Goal: Task Accomplishment & Management: Manage account settings

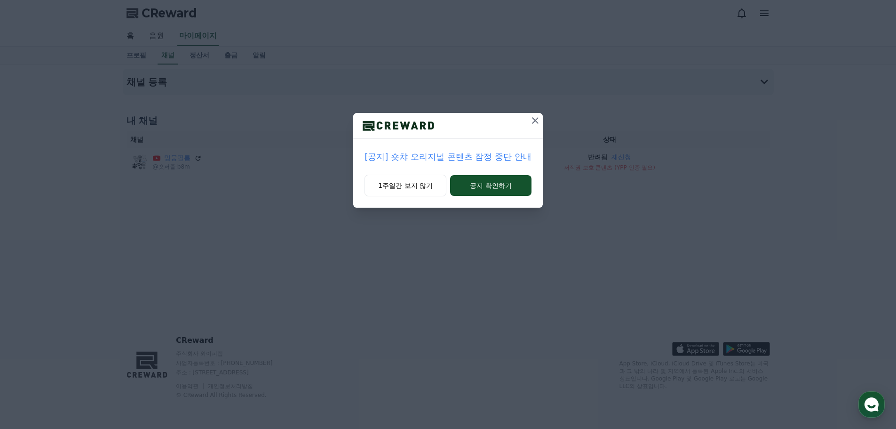
click at [536, 125] on icon at bounding box center [535, 120] width 11 height 11
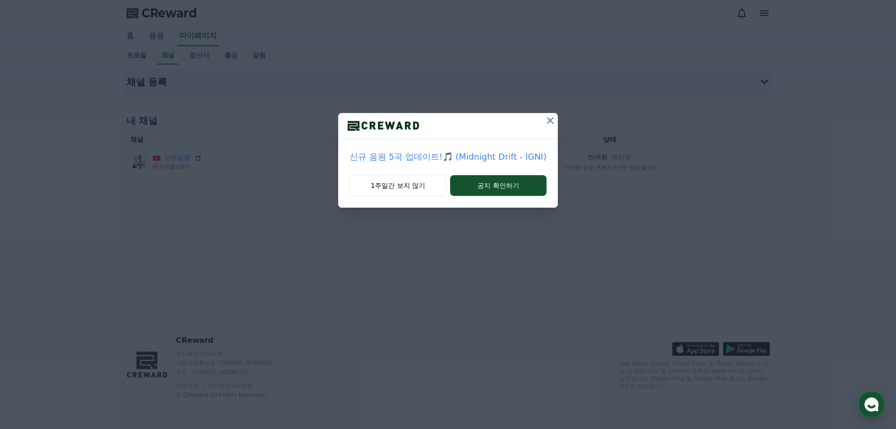
click at [552, 121] on icon at bounding box center [550, 120] width 11 height 11
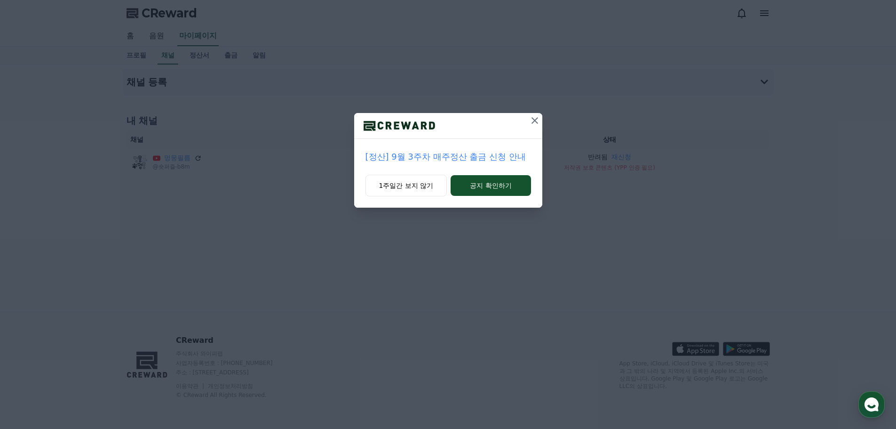
click at [530, 120] on icon at bounding box center [534, 120] width 11 height 11
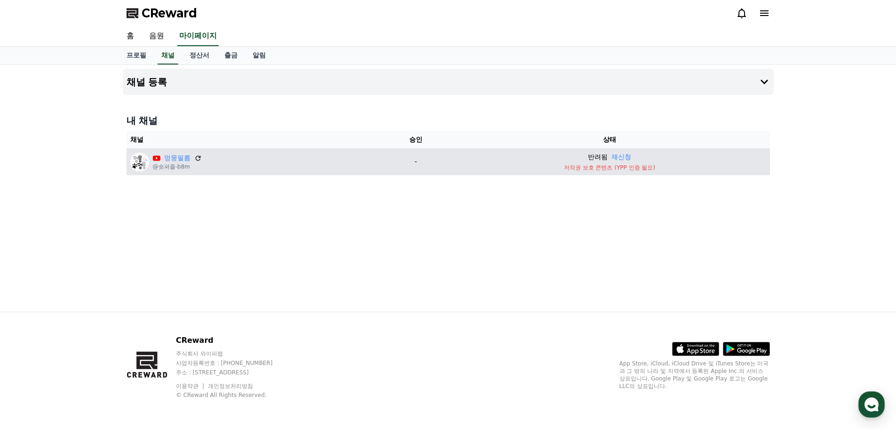
click at [583, 168] on p "저작권 보호 콘텐츠 (YPP 인증 필요)" at bounding box center [609, 168] width 313 height 8
click at [599, 159] on p "반려됨" at bounding box center [598, 157] width 20 height 10
click at [622, 157] on button "재신청" at bounding box center [622, 157] width 20 height 10
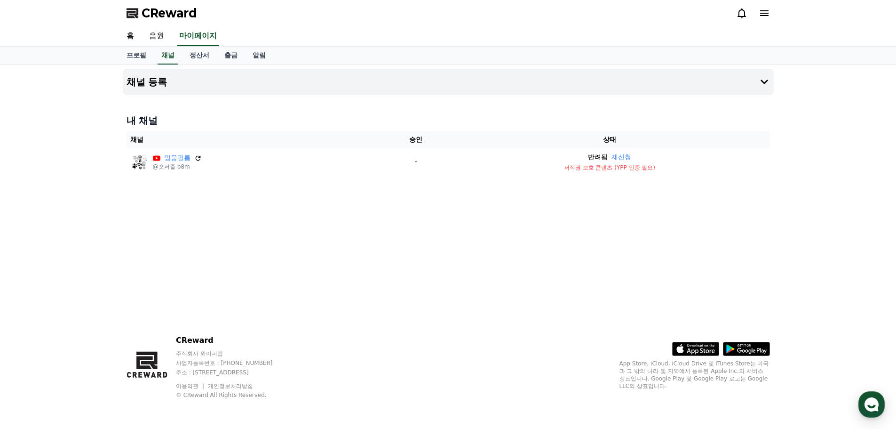
click at [741, 12] on icon at bounding box center [741, 13] width 11 height 11
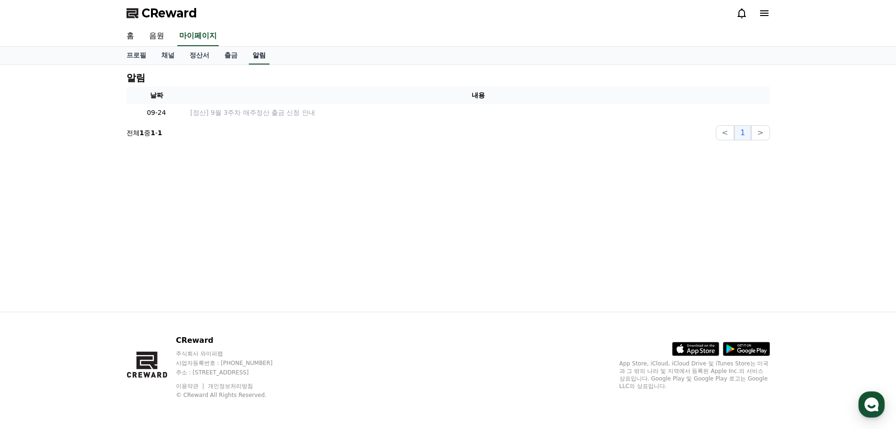
click at [257, 54] on link "알림" at bounding box center [259, 56] width 21 height 18
click at [236, 54] on link "출금" at bounding box center [231, 56] width 28 height 18
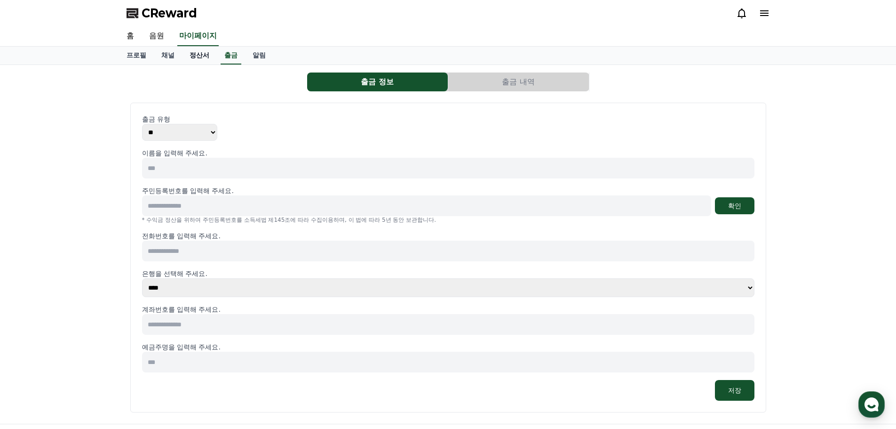
click at [201, 56] on link "정산서" at bounding box center [199, 56] width 35 height 18
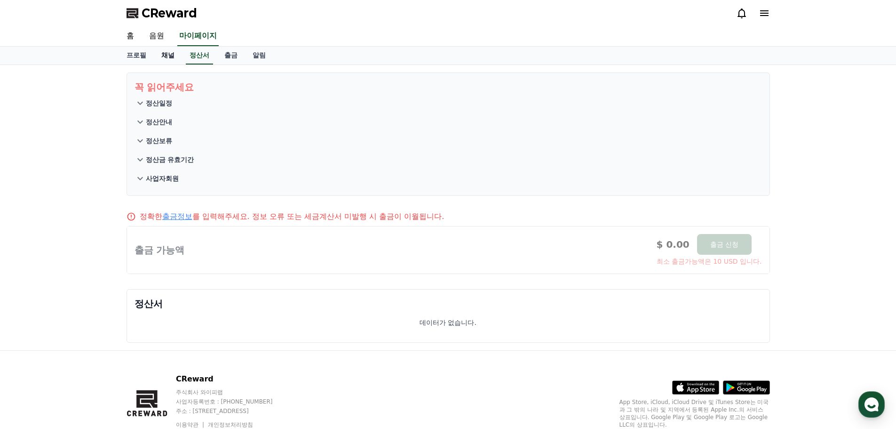
click at [163, 56] on link "채널" at bounding box center [168, 56] width 28 height 18
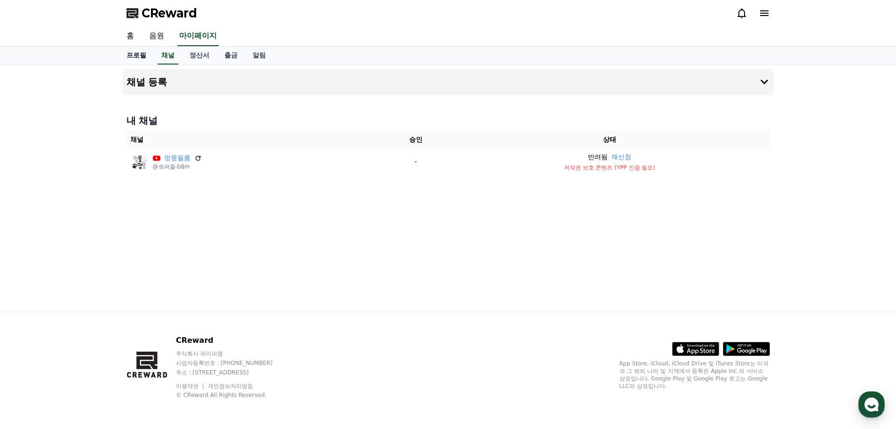
click at [135, 56] on link "프로필" at bounding box center [136, 56] width 35 height 18
select select "**********"
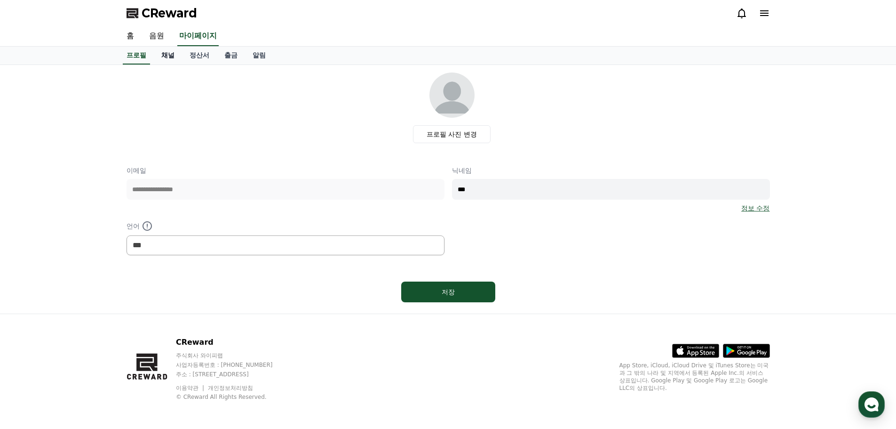
click at [170, 56] on link "채널" at bounding box center [168, 56] width 28 height 18
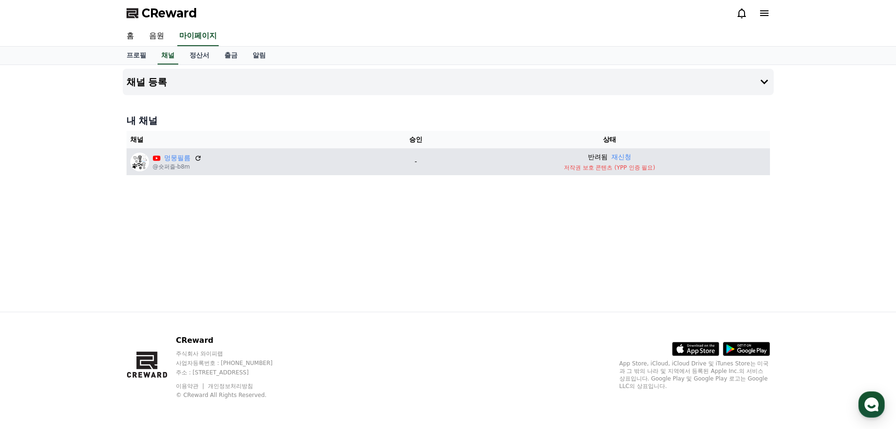
click at [615, 169] on p "저작권 보호 콘텐츠 (YPP 인증 필요)" at bounding box center [609, 168] width 313 height 8
drag, startPoint x: 658, startPoint y: 170, endPoint x: 550, endPoint y: 163, distance: 108.5
click at [550, 163] on td "반려됨 재신청 저작권 보호 콘텐츠 (YPP 인증 필요)" at bounding box center [609, 161] width 320 height 27
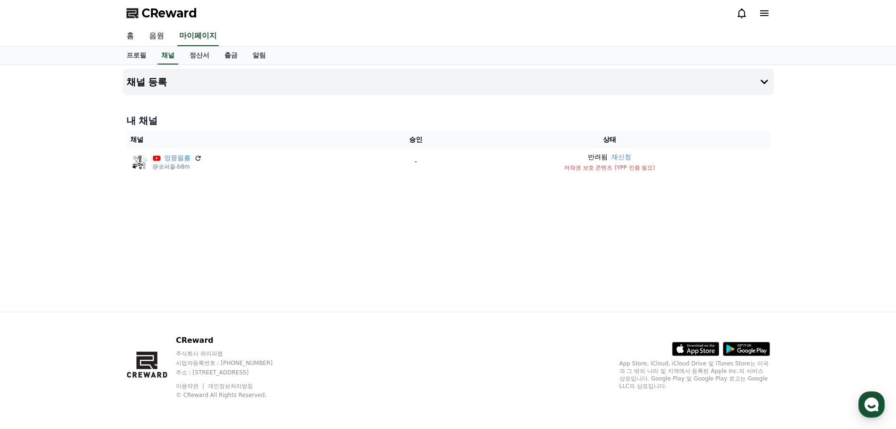
click at [661, 189] on div "채널 등록 내 채널 채널 승인 상태 멍뭉필름 @숏퍼즐-b8m - 반려됨 재신청 저작권 보호 콘텐츠 (YPP 인증 필요)" at bounding box center [448, 188] width 659 height 247
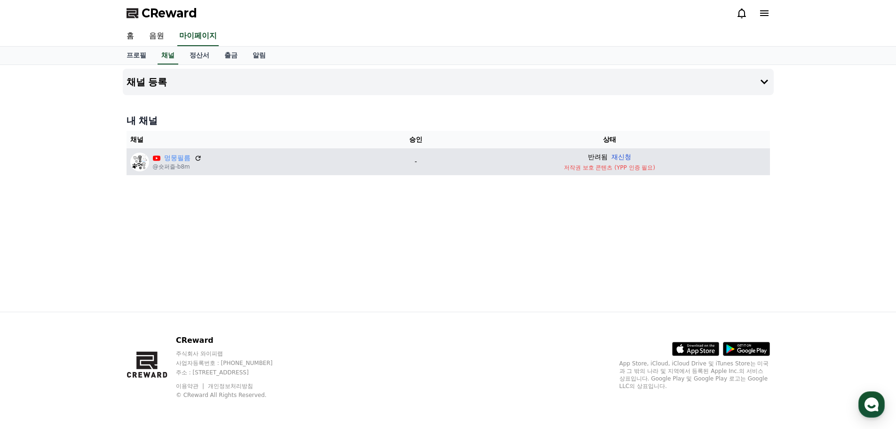
click at [621, 156] on button "재신청" at bounding box center [622, 157] width 20 height 10
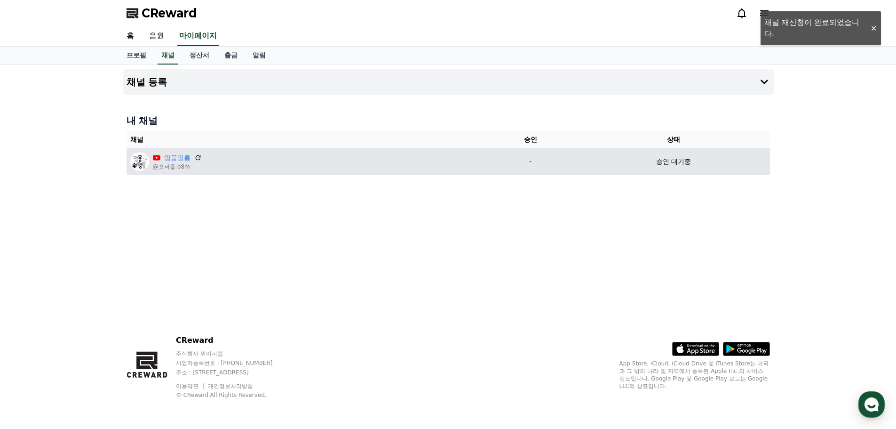
click at [501, 166] on p "-" at bounding box center [531, 162] width 86 height 10
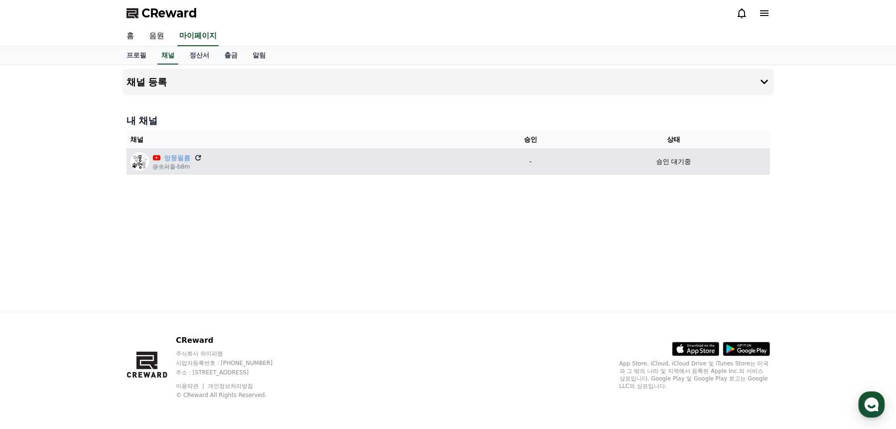
click at [200, 158] on icon at bounding box center [198, 157] width 8 height 8
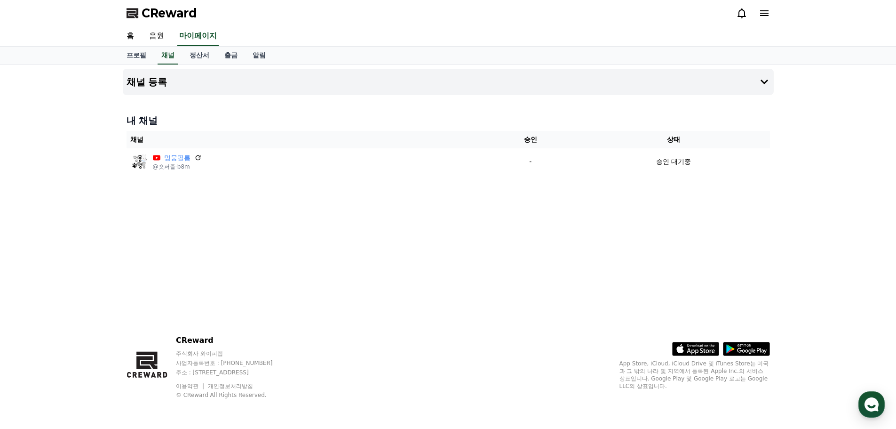
click at [430, 203] on div "채널 등록 내 채널 채널 승인 상태 멍뭉필름 @숏퍼즐-b8m - 승인 대기중" at bounding box center [448, 188] width 659 height 247
click at [762, 83] on icon at bounding box center [764, 81] width 11 height 11
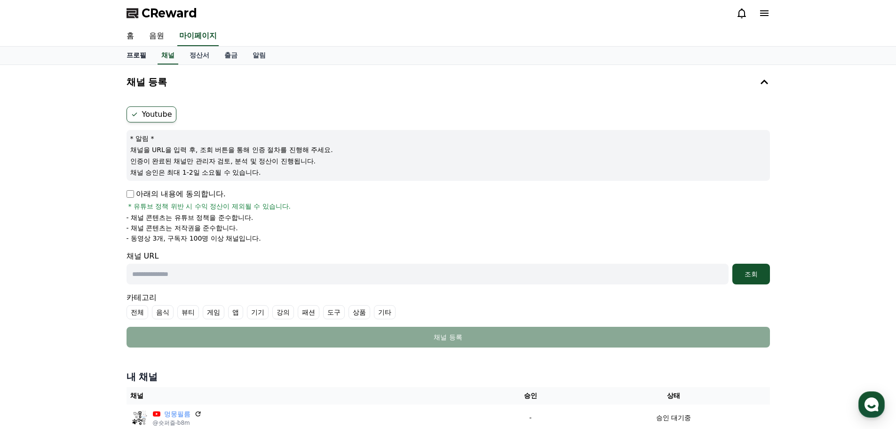
click at [133, 58] on link "프로필" at bounding box center [136, 56] width 35 height 18
select select "**********"
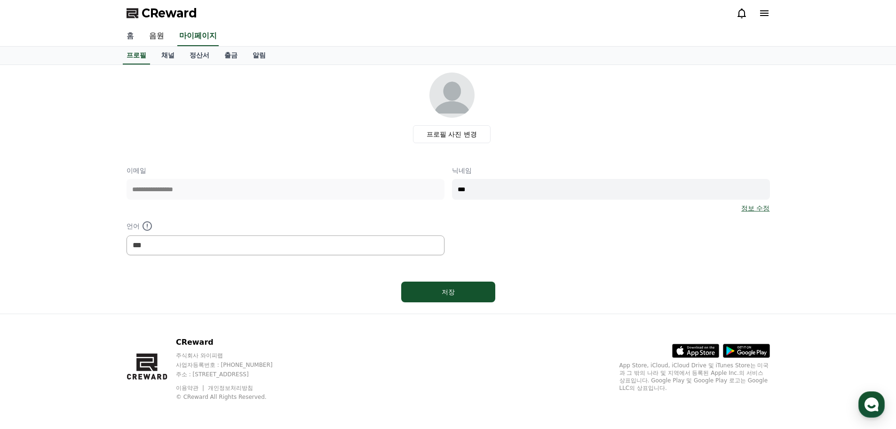
click at [131, 35] on link "홈" at bounding box center [130, 36] width 23 height 20
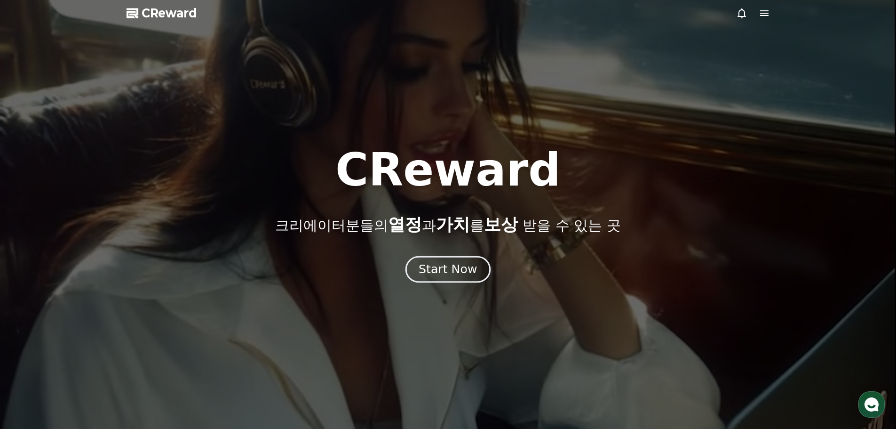
click at [438, 269] on div "Start Now" at bounding box center [448, 269] width 58 height 16
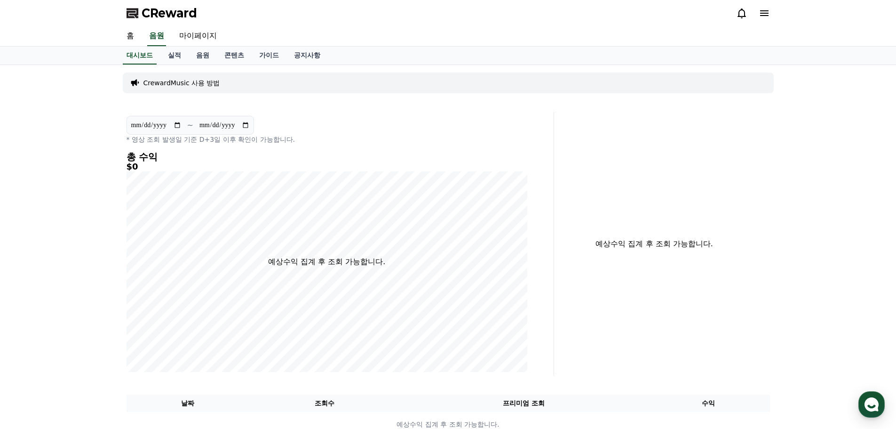
click at [799, 220] on div "**********" at bounding box center [448, 254] width 896 height 379
click at [162, 16] on span "CReward" at bounding box center [170, 13] width 56 height 15
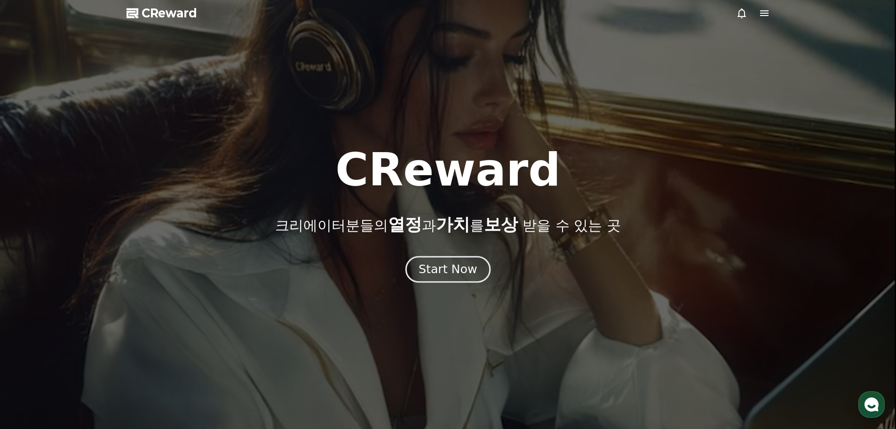
click at [455, 272] on div "Start Now" at bounding box center [448, 269] width 58 height 16
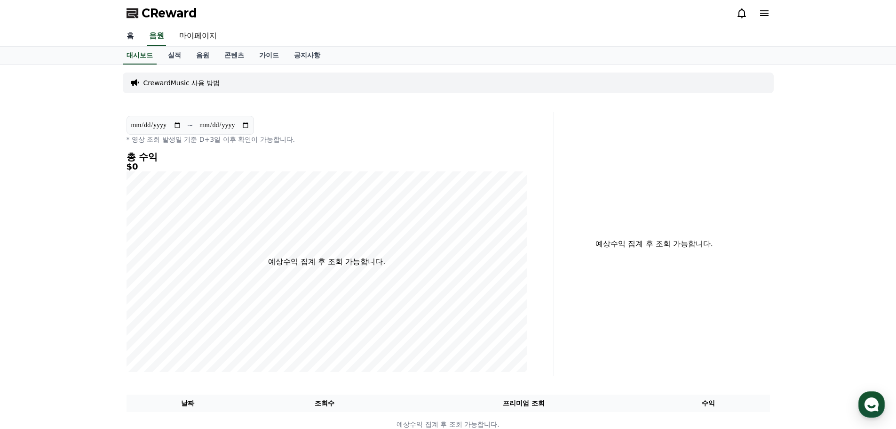
click at [134, 37] on link "홈" at bounding box center [130, 36] width 23 height 20
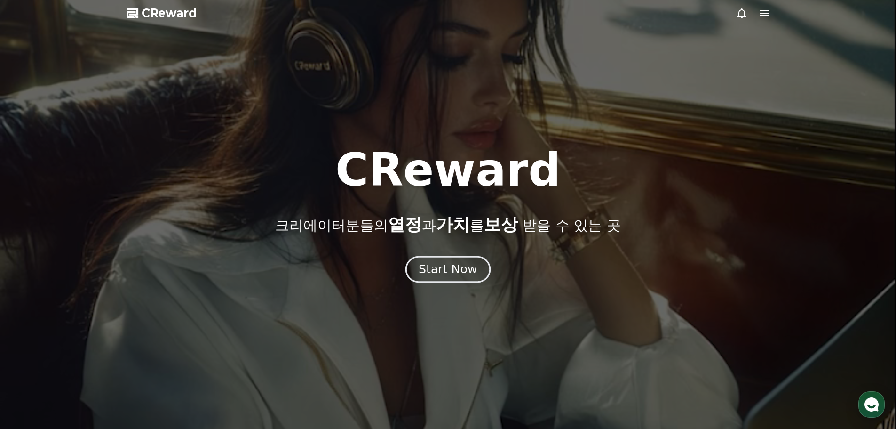
click at [451, 271] on div "Start Now" at bounding box center [448, 269] width 58 height 16
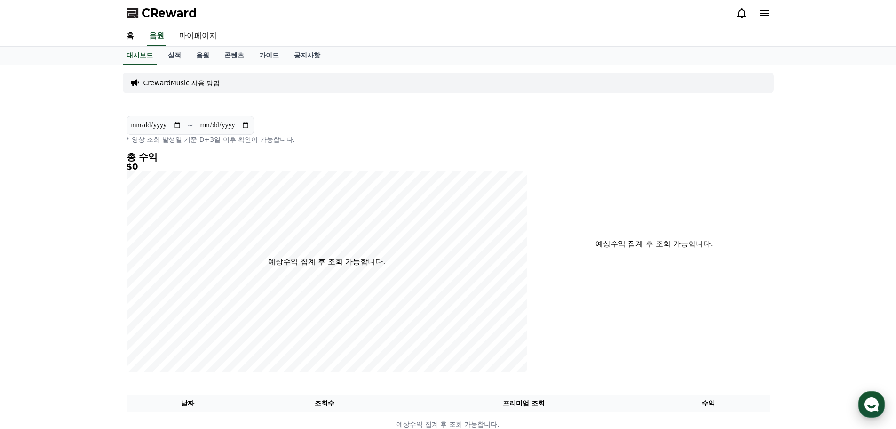
click at [874, 408] on use "button" at bounding box center [872, 404] width 14 height 14
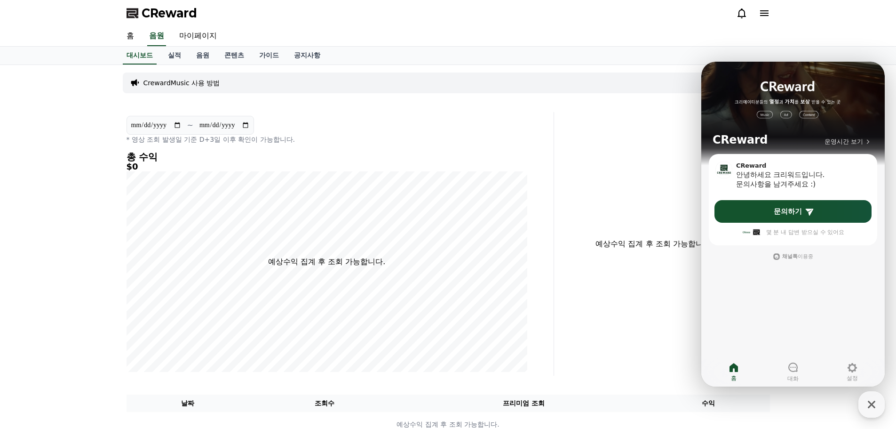
click at [651, 319] on div "예상수익 집계 후 조회 가능합니다." at bounding box center [666, 244] width 216 height 264
click at [202, 58] on link "음원" at bounding box center [203, 56] width 28 height 18
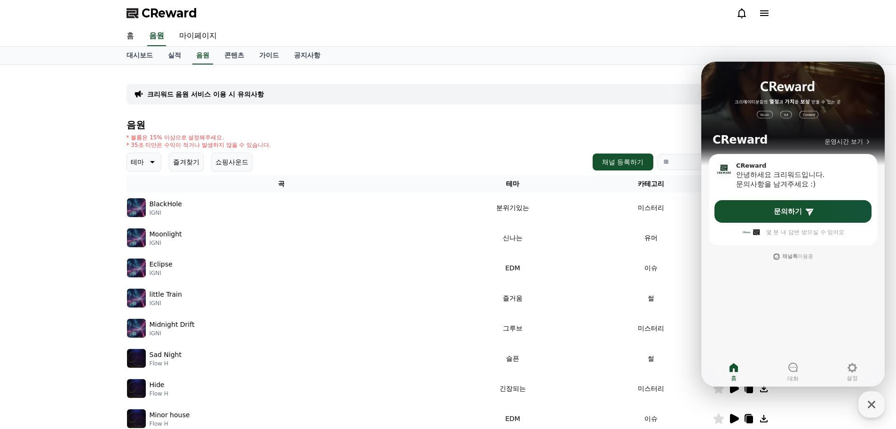
click at [513, 140] on div "* 볼륨은 15% 이상으로 설정해주세요. * 35초 미만은 수익이 적거나 발생하지 않을 수 있습니다." at bounding box center [449, 141] width 644 height 15
drag, startPoint x: 862, startPoint y: 398, endPoint x: 833, endPoint y: 390, distance: 29.8
click at [863, 398] on div "button" at bounding box center [872, 404] width 26 height 26
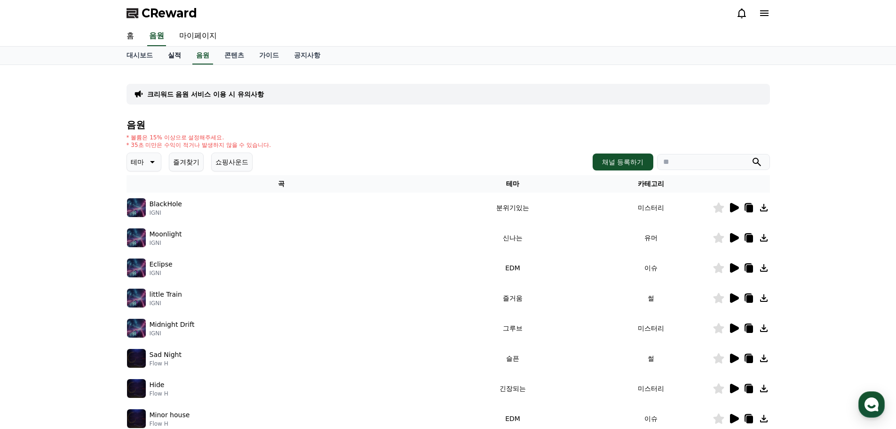
click at [180, 60] on link "실적" at bounding box center [174, 56] width 28 height 18
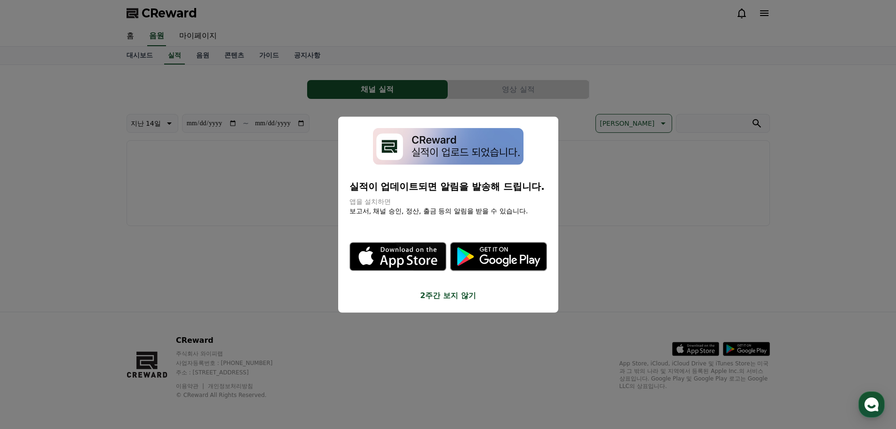
click at [657, 235] on button "close modal" at bounding box center [448, 214] width 896 height 429
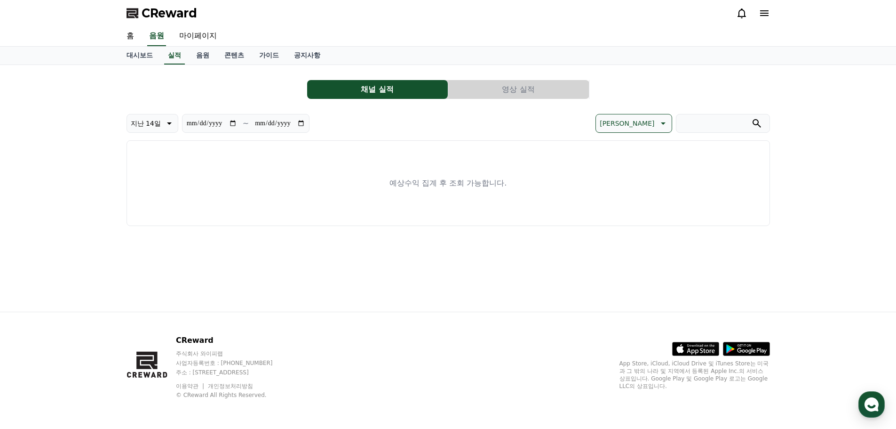
click at [505, 94] on button "영상 실적" at bounding box center [518, 89] width 141 height 19
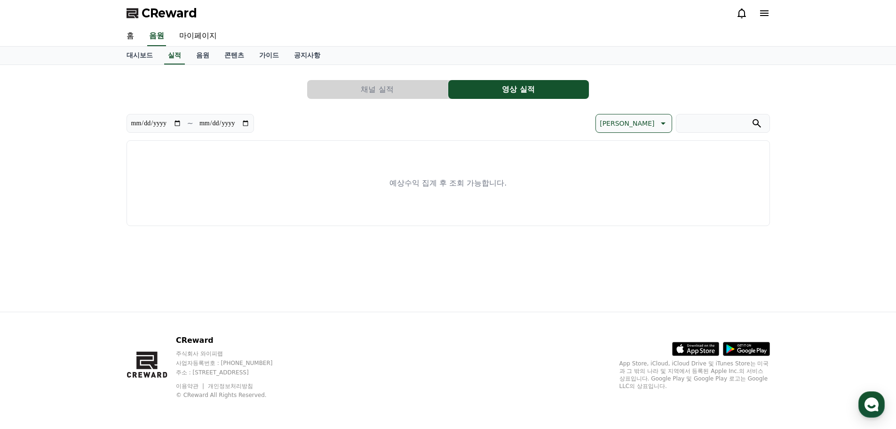
click at [369, 84] on button "채널 실적" at bounding box center [377, 89] width 141 height 19
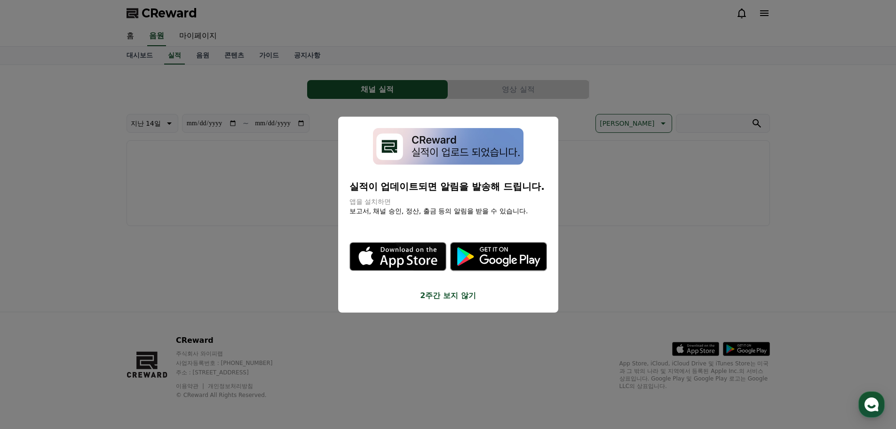
drag, startPoint x: 502, startPoint y: 337, endPoint x: 483, endPoint y: 295, distance: 46.3
click at [501, 338] on button "close modal" at bounding box center [448, 214] width 896 height 429
click at [335, 62] on div "대시보드 실적 음원 콘텐츠 가이드 공지사항" at bounding box center [448, 56] width 659 height 18
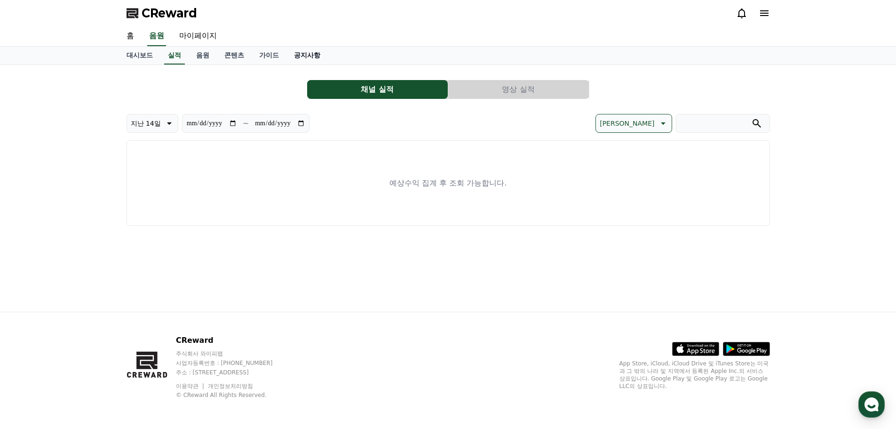
click at [320, 59] on link "공지사항" at bounding box center [307, 56] width 41 height 18
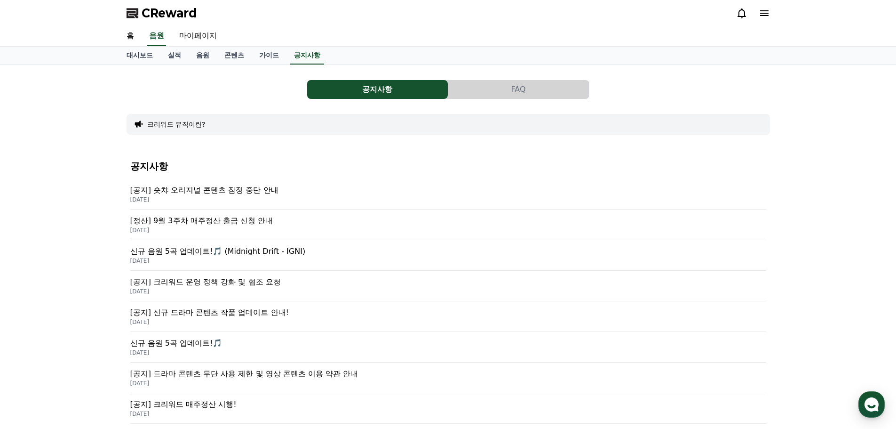
click at [240, 196] on p "2025-09-25" at bounding box center [448, 200] width 636 height 8
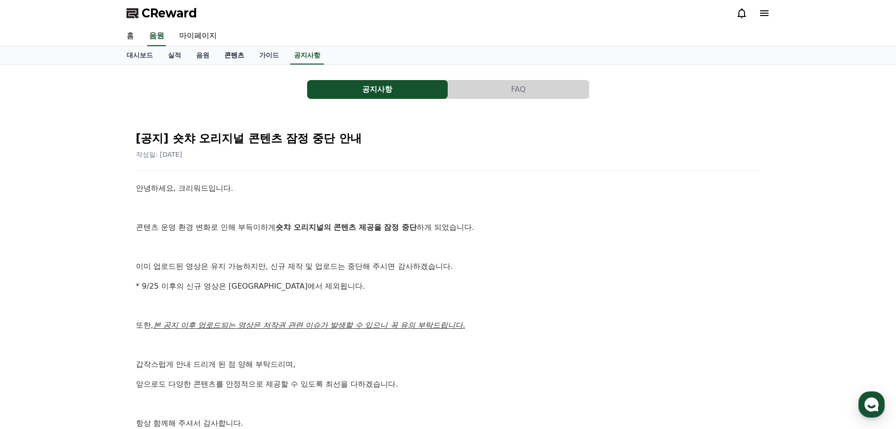
click at [231, 56] on link "콘텐츠" at bounding box center [234, 56] width 35 height 18
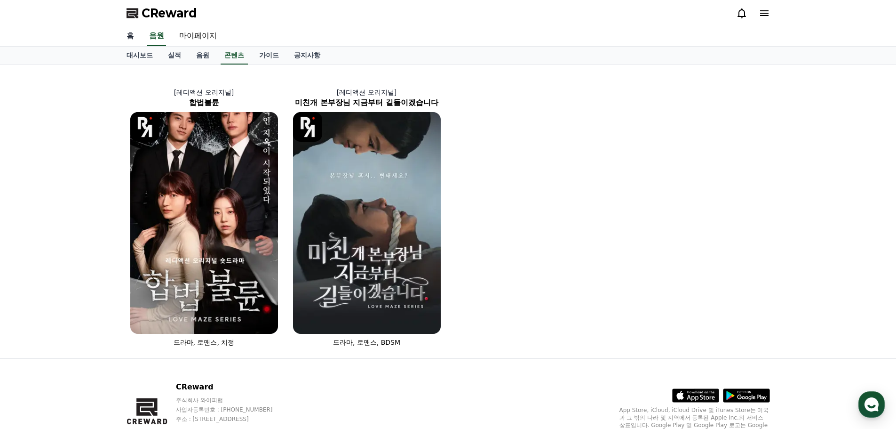
click at [132, 34] on link "홈" at bounding box center [130, 36] width 23 height 20
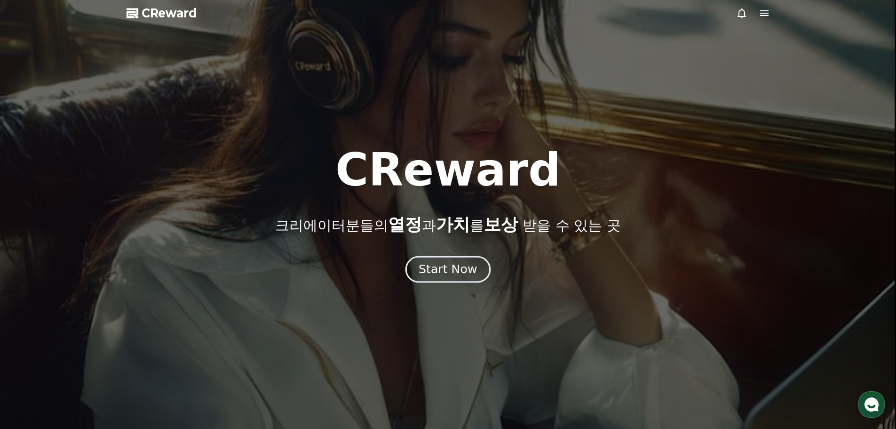
click at [440, 274] on div "Start Now" at bounding box center [448, 269] width 58 height 16
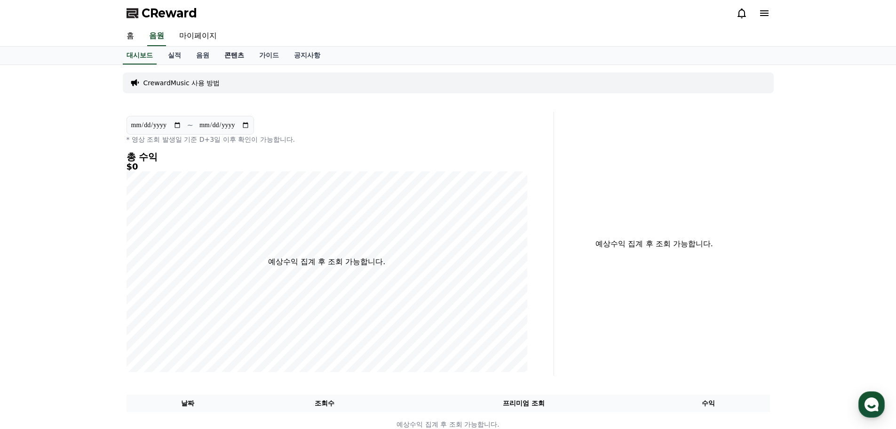
click at [237, 55] on link "콘텐츠" at bounding box center [234, 56] width 35 height 18
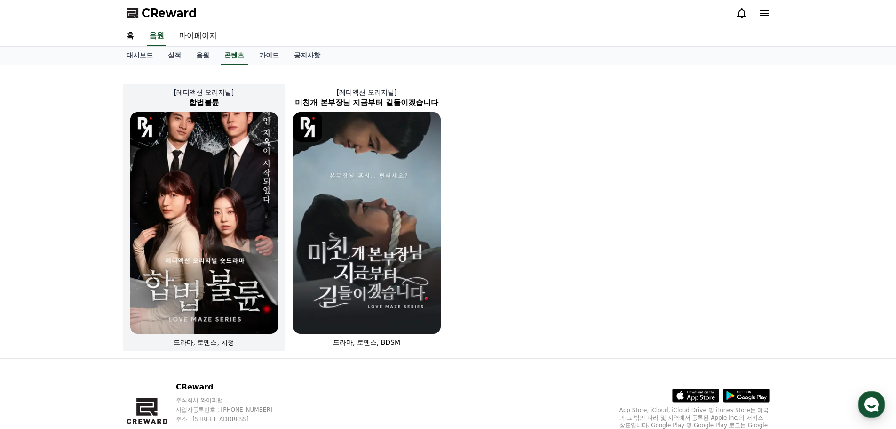
click at [198, 168] on img at bounding box center [204, 223] width 148 height 222
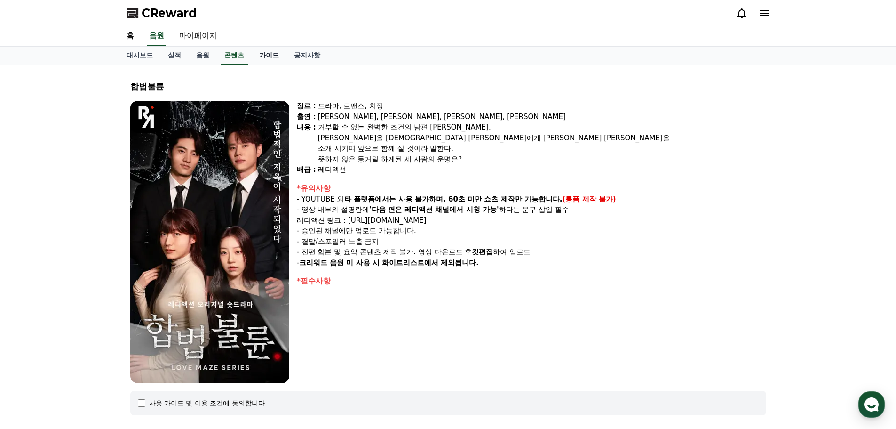
click at [271, 60] on link "가이드" at bounding box center [269, 56] width 35 height 18
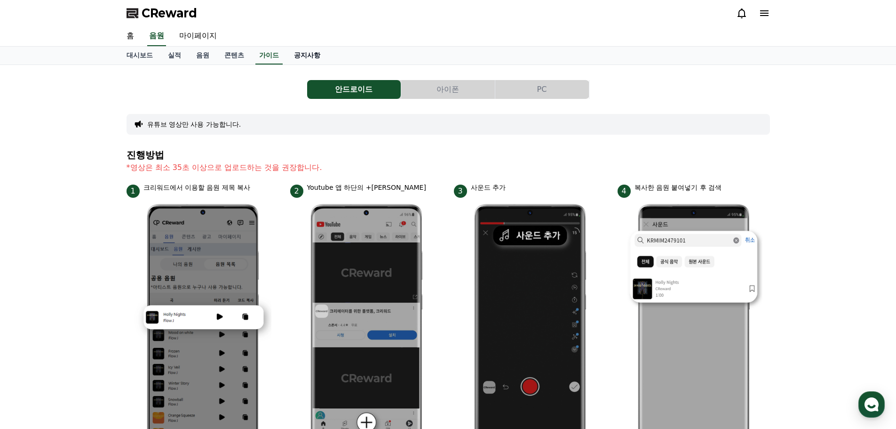
click at [314, 58] on link "공지사항" at bounding box center [307, 56] width 41 height 18
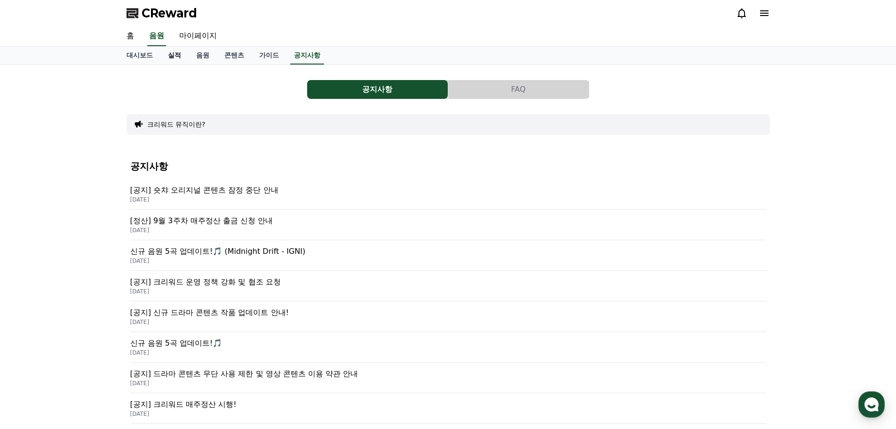
click at [184, 55] on link "실적" at bounding box center [174, 56] width 28 height 18
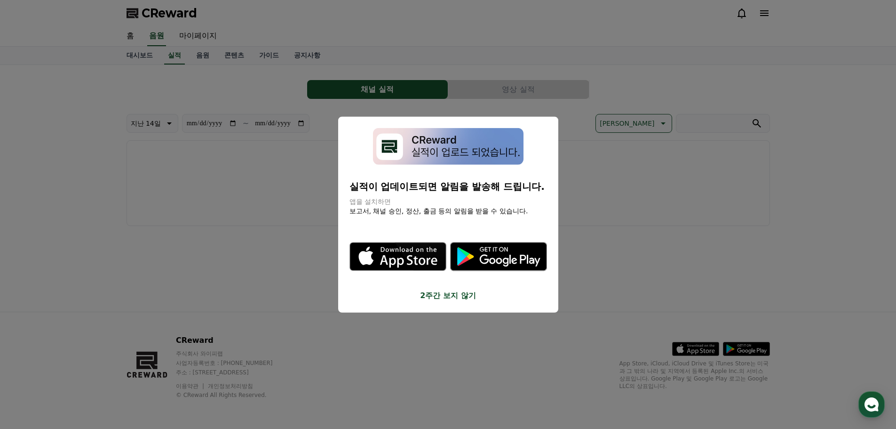
click at [462, 297] on button "2주간 보지 않기" at bounding box center [449, 295] width 198 height 11
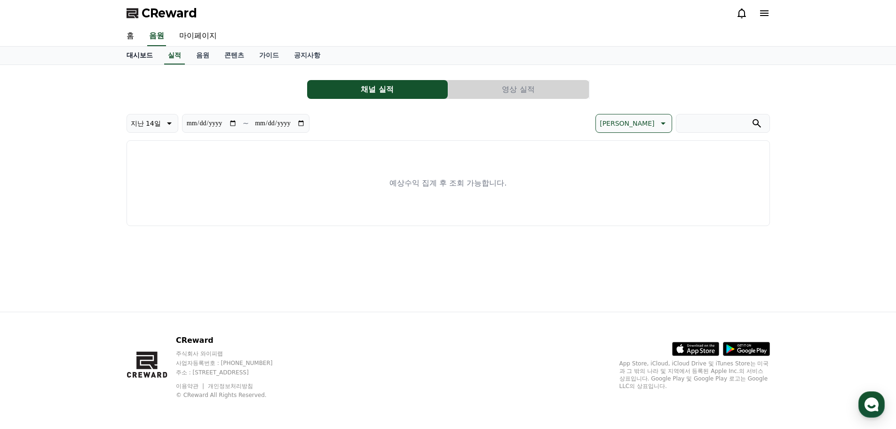
click at [138, 47] on link "대시보드" at bounding box center [139, 56] width 41 height 18
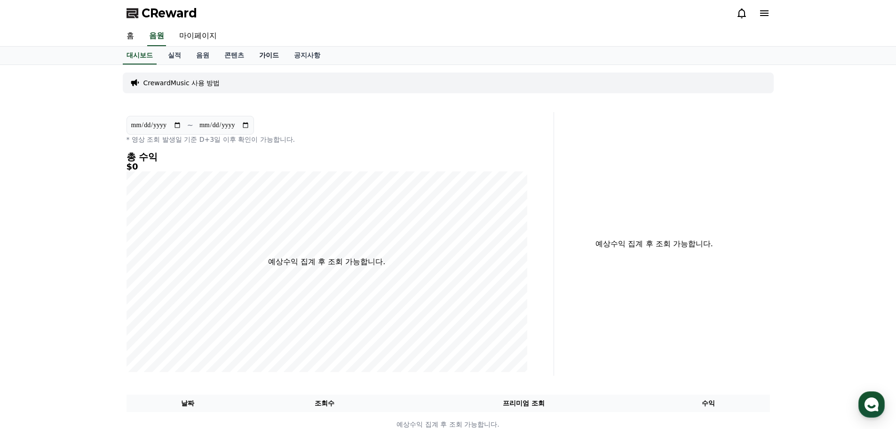
click at [277, 58] on link "가이드" at bounding box center [269, 56] width 35 height 18
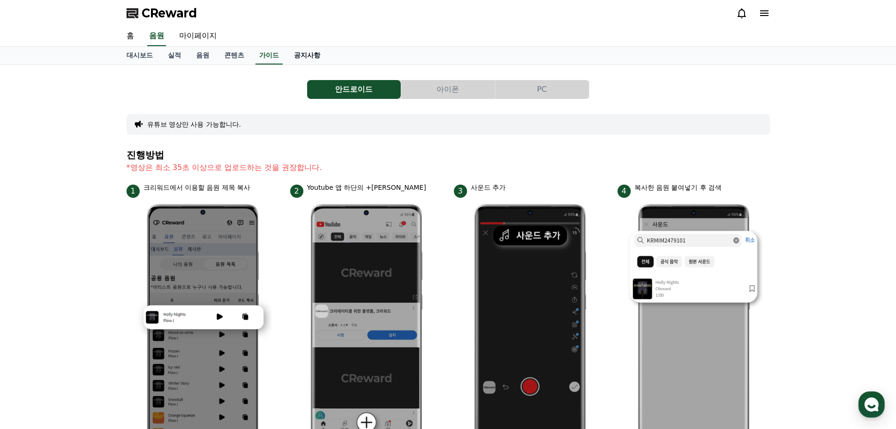
click at [312, 54] on link "공지사항" at bounding box center [307, 56] width 41 height 18
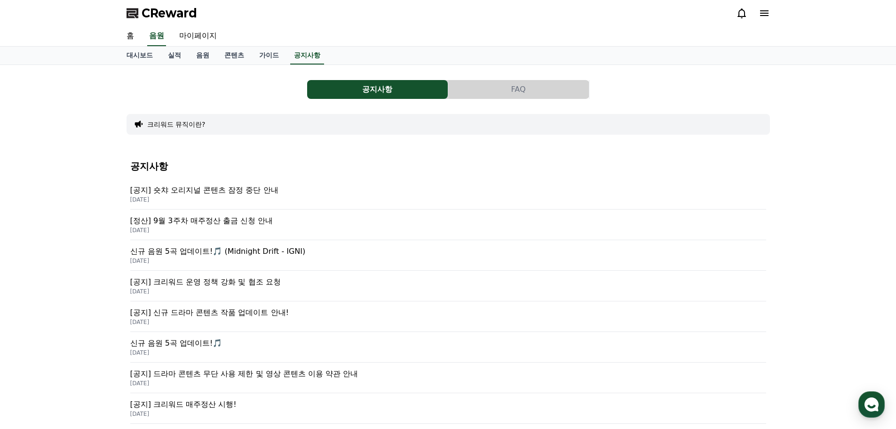
click at [224, 192] on p "[공지] 숏챠 오리지널 콘텐츠 잠정 중단 안내" at bounding box center [448, 189] width 636 height 11
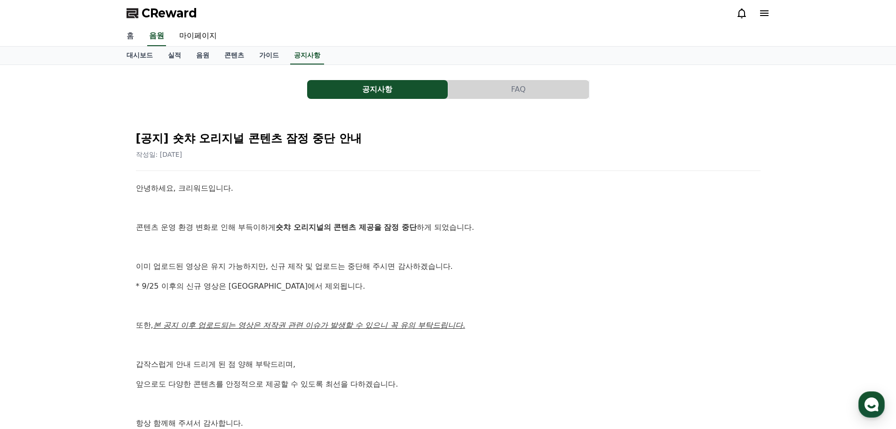
click at [130, 41] on link "홈" at bounding box center [130, 36] width 23 height 20
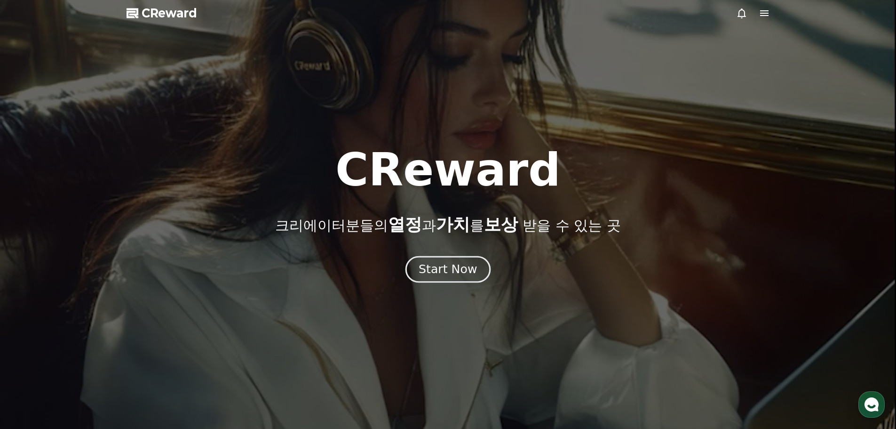
click at [442, 262] on div "Start Now" at bounding box center [448, 269] width 58 height 16
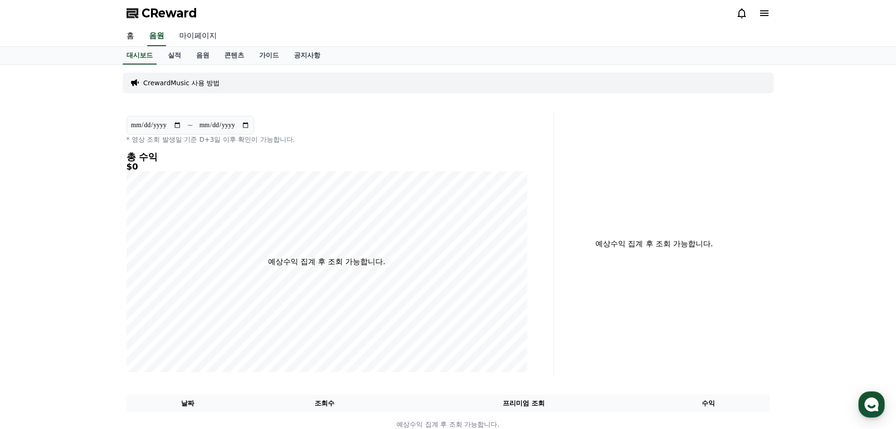
click at [200, 36] on link "마이페이지" at bounding box center [198, 36] width 53 height 20
select select "**********"
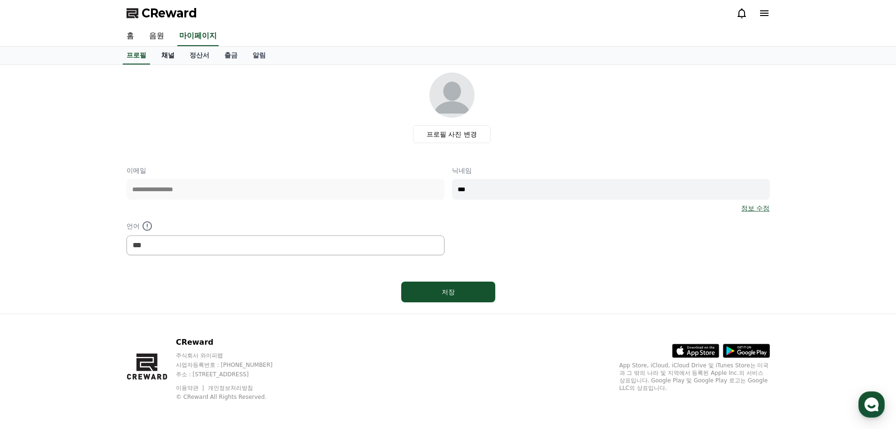
click at [162, 54] on link "채널" at bounding box center [168, 56] width 28 height 18
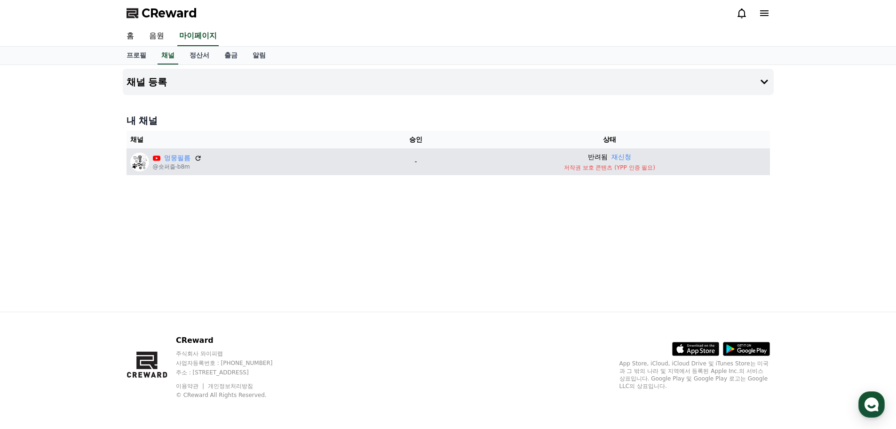
drag, startPoint x: 675, startPoint y: 168, endPoint x: 557, endPoint y: 164, distance: 118.7
click at [557, 164] on p "저작권 보호 콘텐츠 (YPP 인증 필요)" at bounding box center [609, 168] width 313 height 8
click at [595, 158] on p "반려됨" at bounding box center [598, 157] width 20 height 10
click at [682, 164] on p "저작권 보호 콘텐츠 (YPP 인증 필요)" at bounding box center [609, 168] width 313 height 8
drag, startPoint x: 680, startPoint y: 170, endPoint x: 563, endPoint y: 168, distance: 116.7
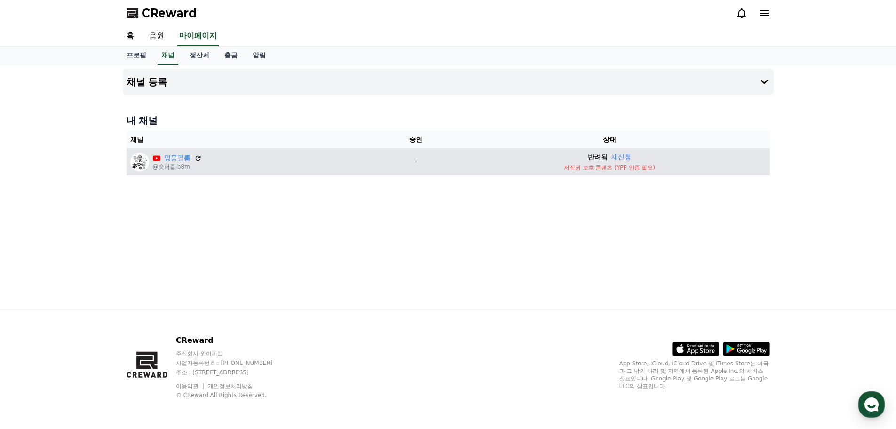
click at [563, 168] on p "저작권 보호 콘텐츠 (YPP 인증 필요)" at bounding box center [609, 168] width 313 height 8
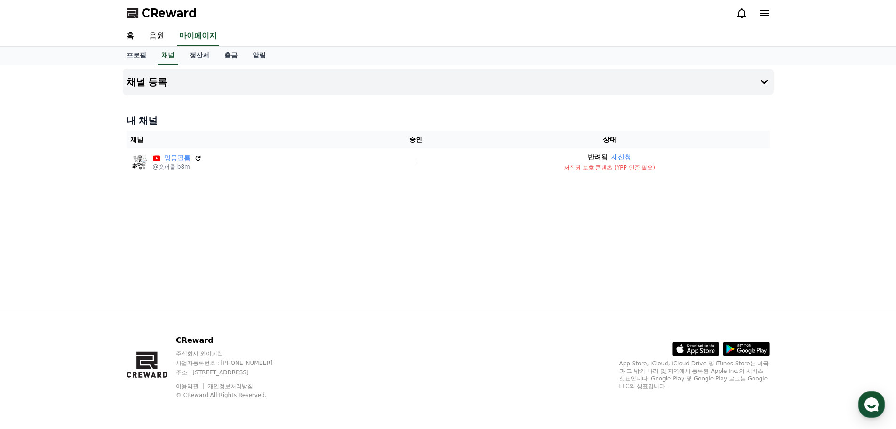
click at [690, 191] on div "채널 등록 내 채널 채널 승인 상태 멍뭉필름 @숏퍼즐-b8m - 반려됨 재신청 저작권 보호 콘텐츠 (YPP 인증 필요)" at bounding box center [448, 188] width 659 height 247
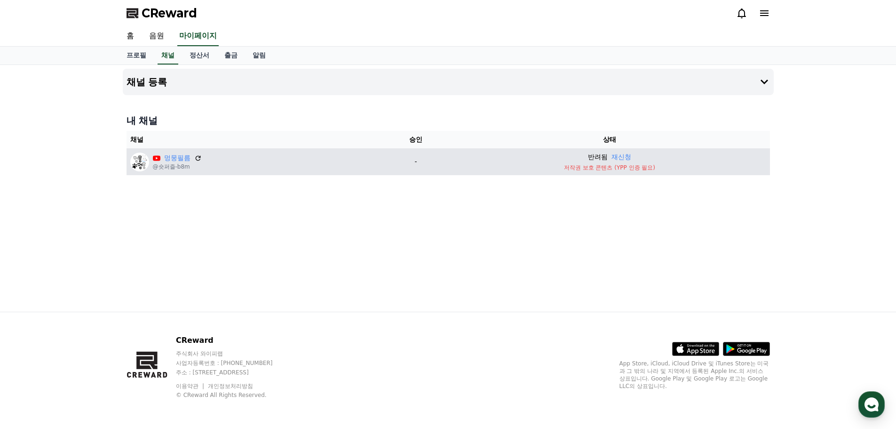
drag, startPoint x: 657, startPoint y: 165, endPoint x: 560, endPoint y: 169, distance: 97.5
click at [560, 169] on p "저작권 보호 콘텐츠 (YPP 인증 필요)" at bounding box center [609, 168] width 313 height 8
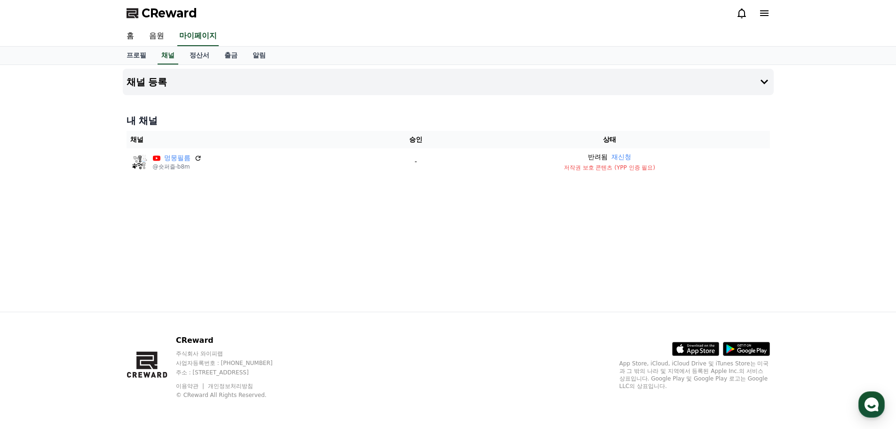
click at [663, 176] on div "내 채널 채널 승인 상태 멍뭉필름 @숏퍼즐-b8m - 반려됨 재신청 저작권 보호 콘텐츠 (YPP 인증 필요)" at bounding box center [448, 144] width 651 height 69
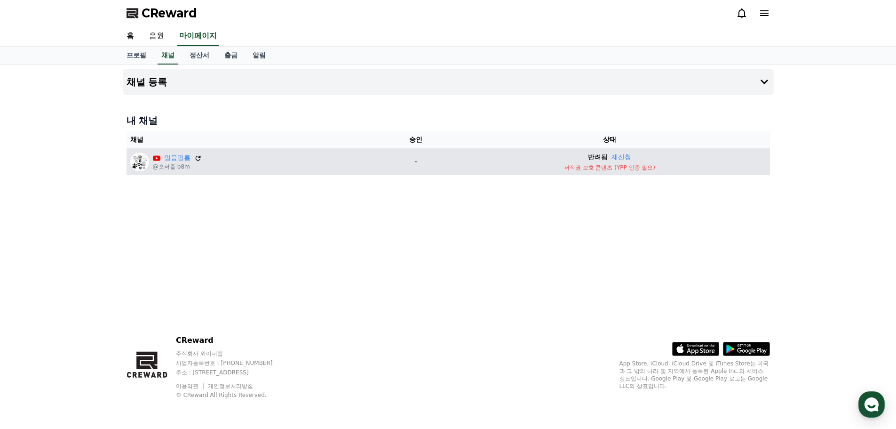
click at [602, 166] on p "저작권 보호 콘텐츠 (YPP 인증 필요)" at bounding box center [609, 168] width 313 height 8
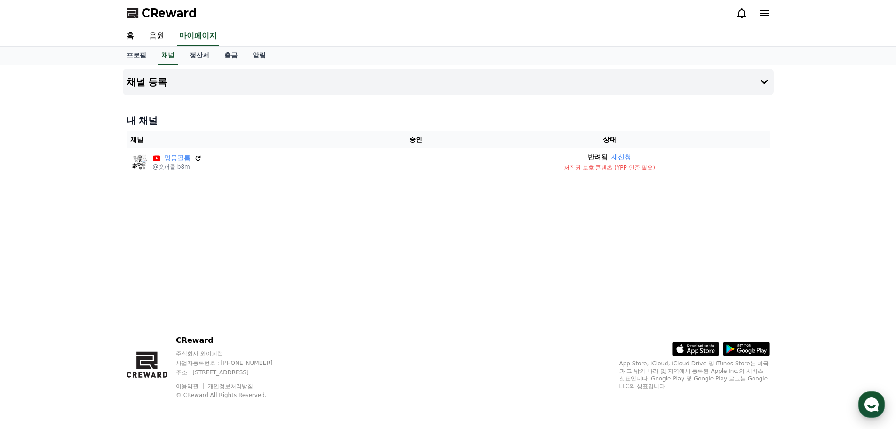
click at [873, 406] on icon "button" at bounding box center [872, 404] width 17 height 17
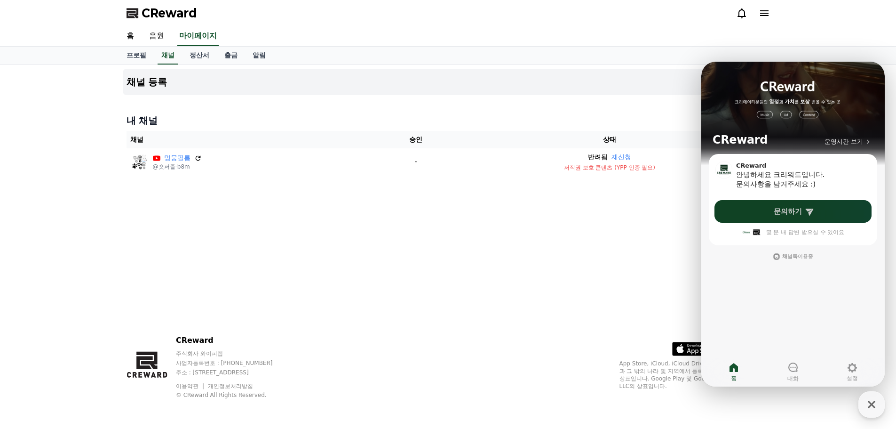
click at [794, 214] on span "문의하기" at bounding box center [788, 211] width 28 height 9
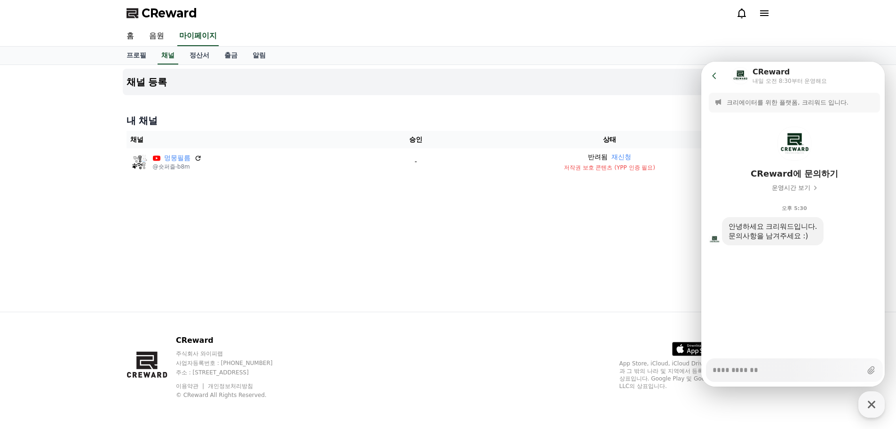
click at [787, 364] on textarea "Messenger Input Textarea" at bounding box center [787, 367] width 149 height 16
type textarea "*"
click at [793, 188] on span "운영시간 보기" at bounding box center [791, 188] width 39 height 8
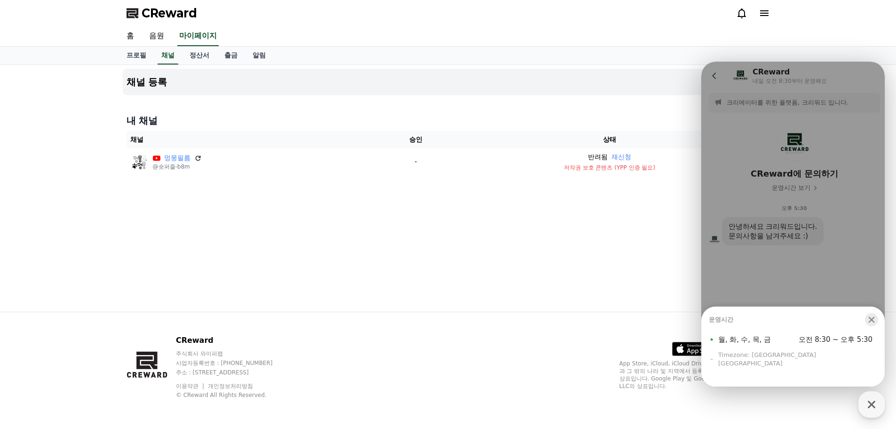
click at [872, 324] on icon "button" at bounding box center [871, 319] width 9 height 9
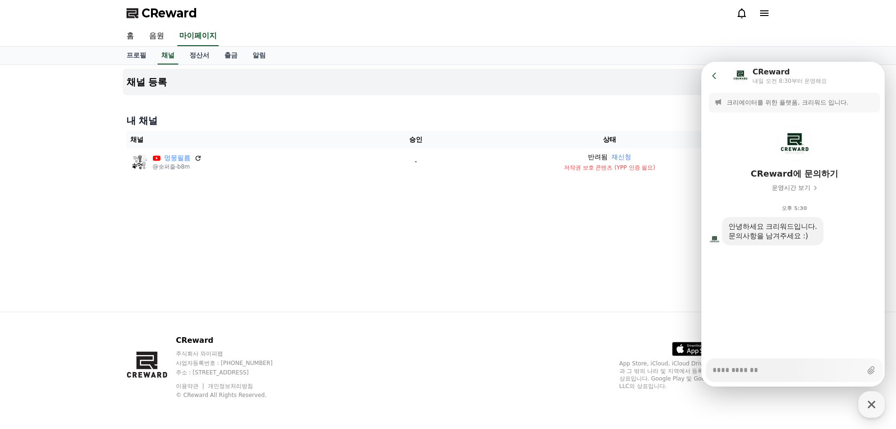
click at [557, 265] on div "채널 등록 내 채널 채널 승인 상태 멍뭉필름 @숏퍼즐-b8m - 반려됨 재신청 저작권 보호 콘텐츠 (YPP 인증 필요)" at bounding box center [448, 188] width 659 height 247
click at [711, 72] on icon at bounding box center [714, 75] width 9 height 9
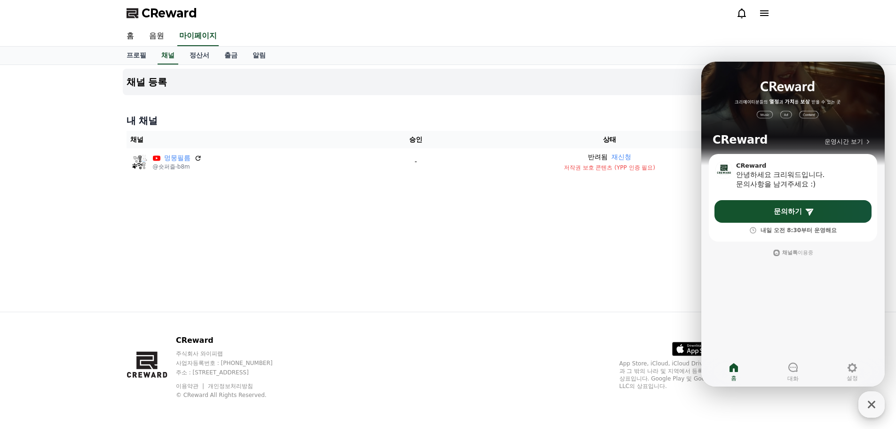
click at [877, 402] on icon "button" at bounding box center [872, 404] width 17 height 17
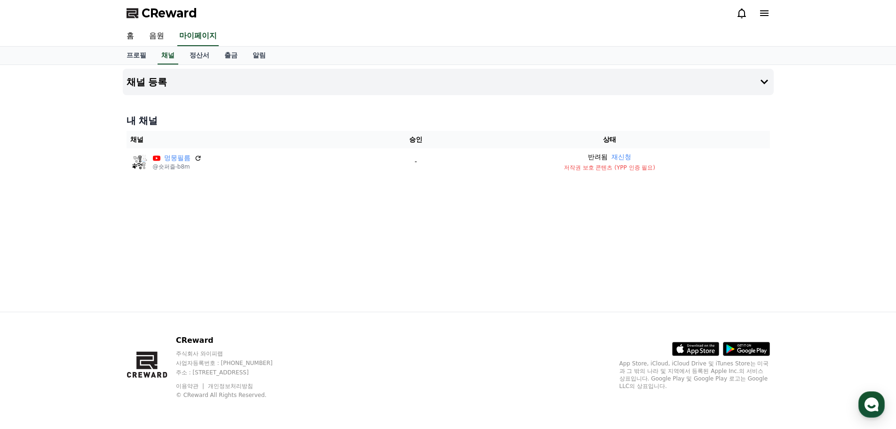
click at [766, 12] on icon at bounding box center [764, 13] width 11 height 11
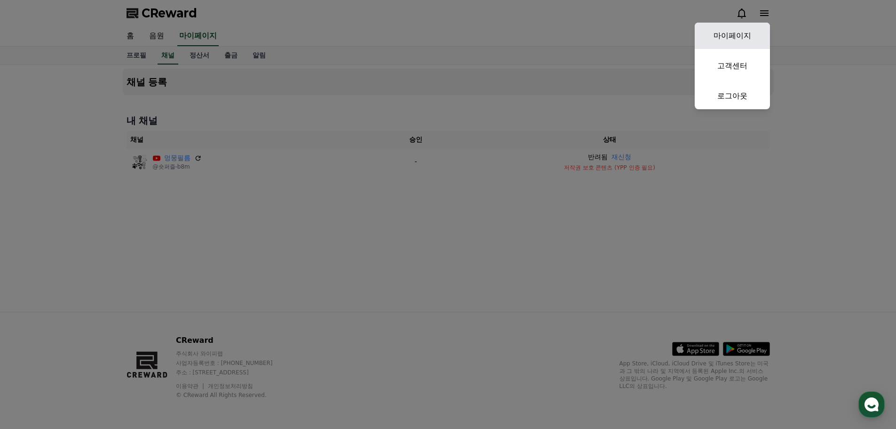
click at [727, 34] on link "마이페이지" at bounding box center [732, 36] width 75 height 26
select select "**********"
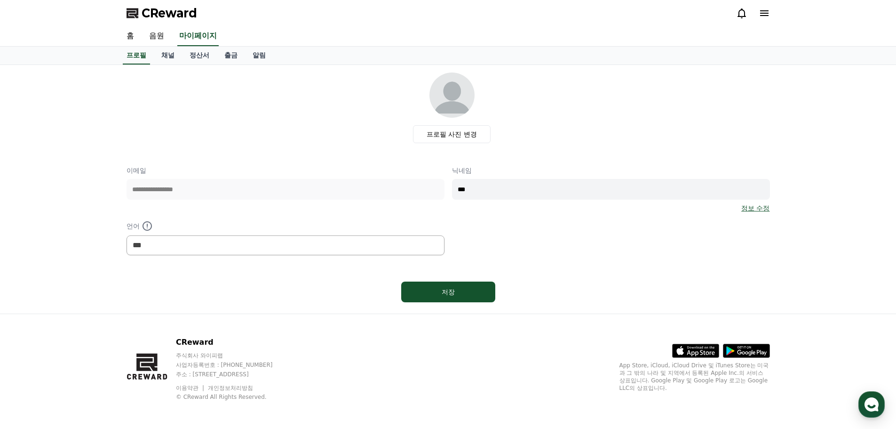
click at [749, 8] on div at bounding box center [753, 13] width 34 height 11
click at [742, 10] on icon at bounding box center [742, 13] width 8 height 10
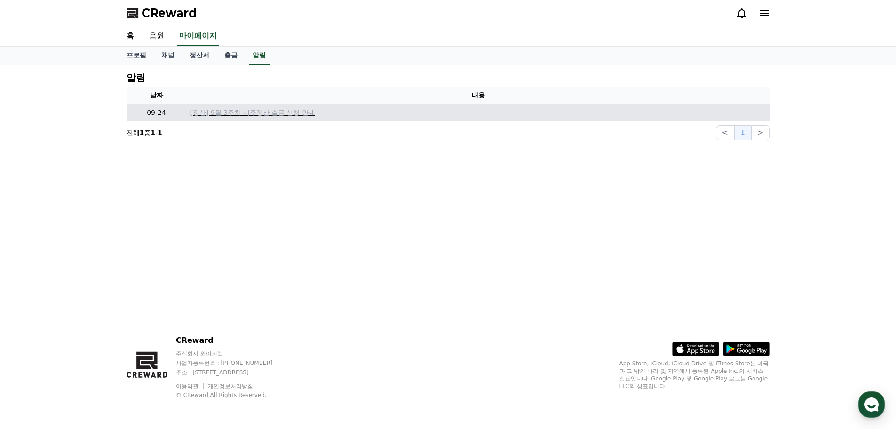
click at [275, 115] on p "[정산] 9월 3주차 매주정산 출금 신청 안내" at bounding box center [479, 113] width 576 height 10
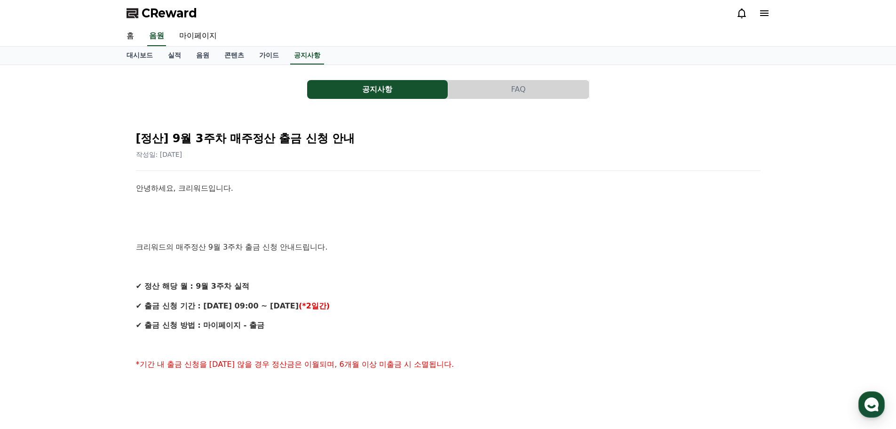
click at [152, 17] on span "CReward" at bounding box center [170, 13] width 56 height 15
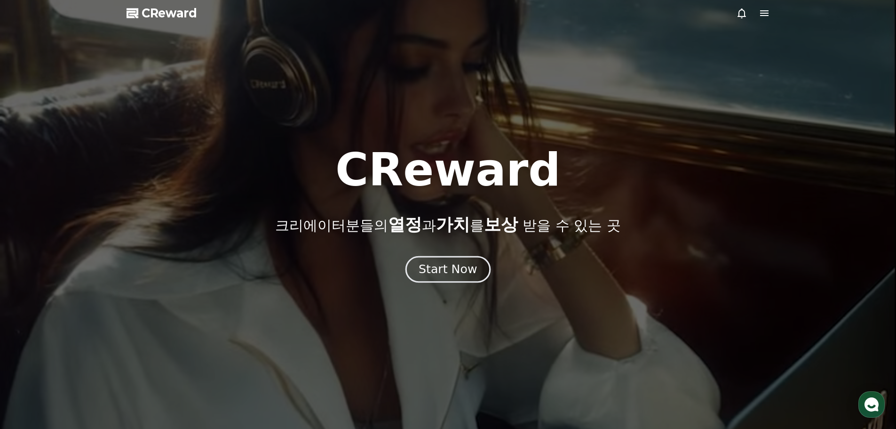
click at [463, 266] on div "Start Now" at bounding box center [448, 269] width 58 height 16
